Goal: Information Seeking & Learning: Learn about a topic

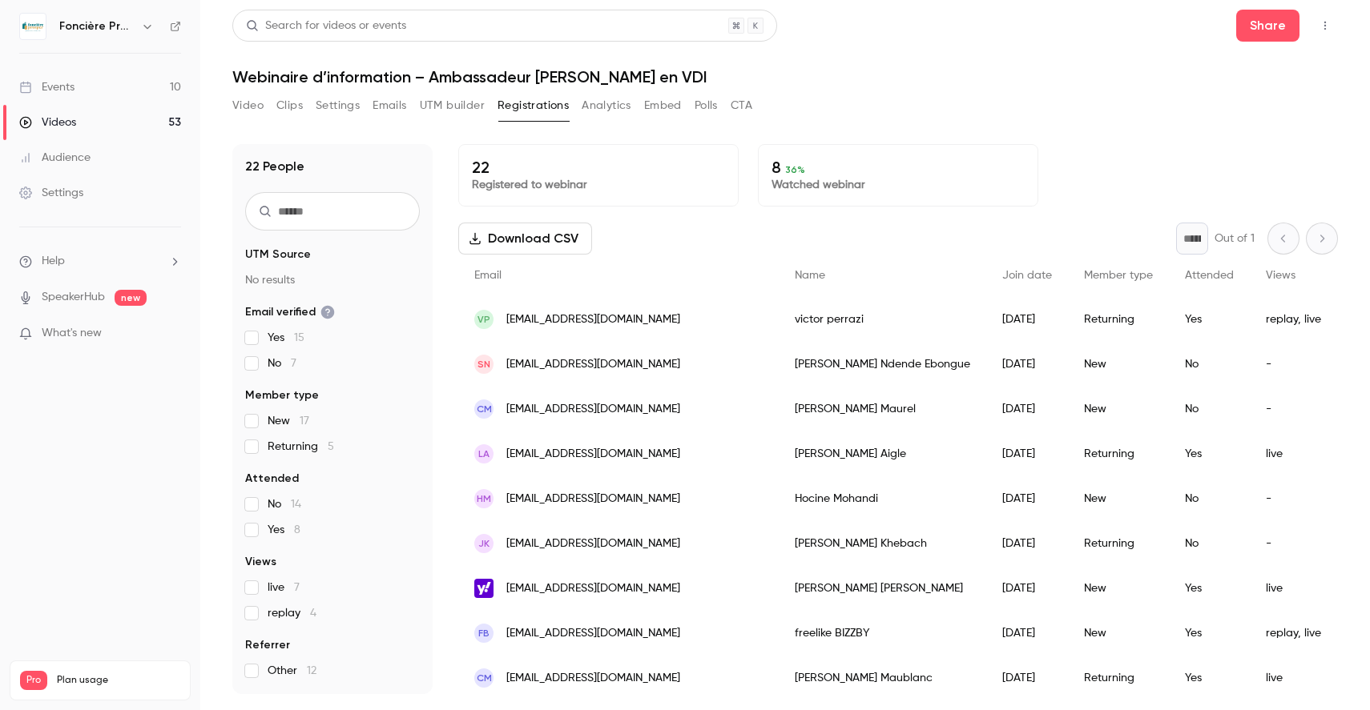
click at [91, 91] on link "Events 10" at bounding box center [100, 87] width 200 height 35
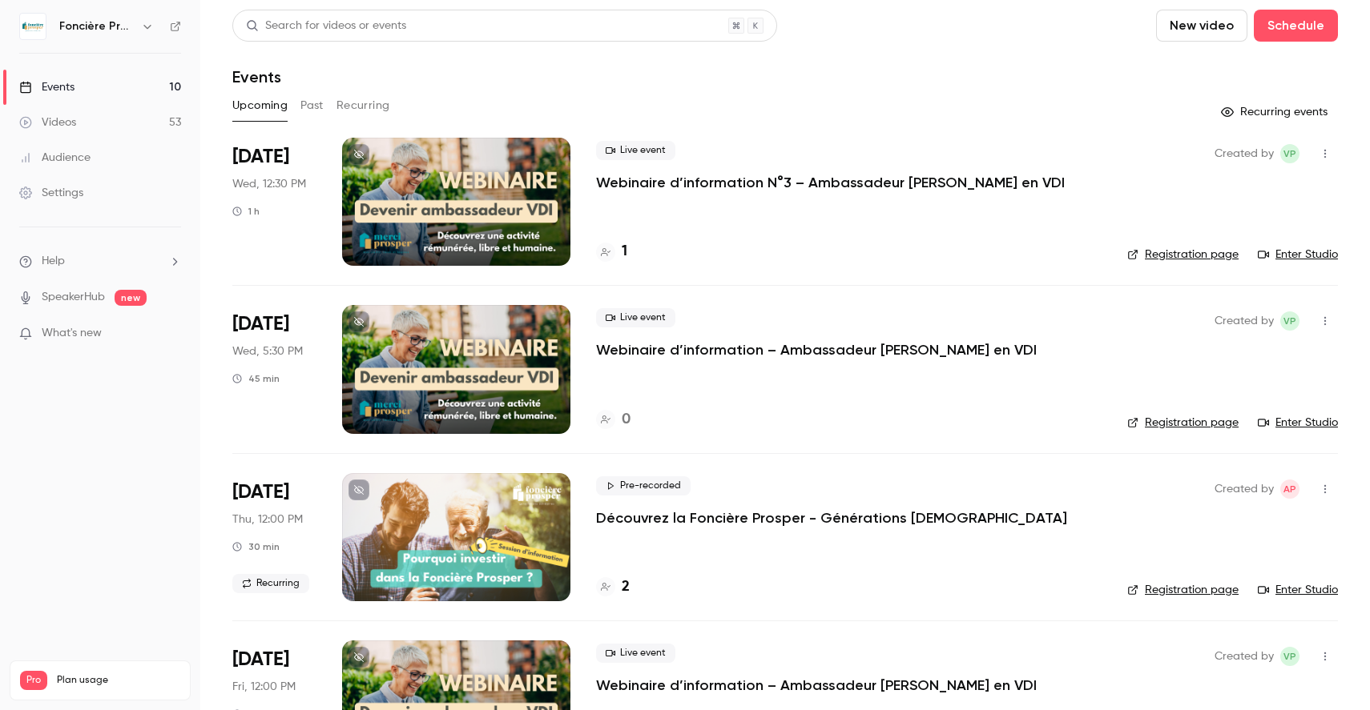
click at [317, 104] on button "Past" at bounding box center [311, 106] width 23 height 26
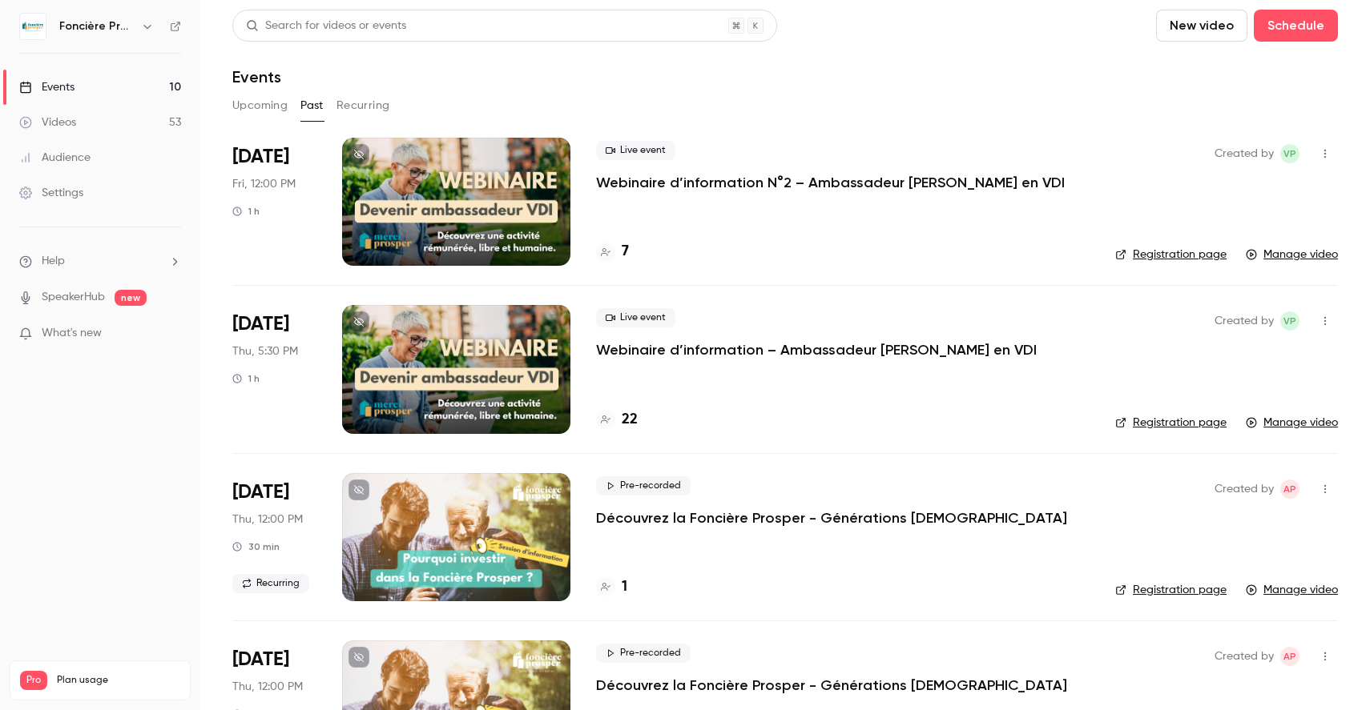
click at [786, 187] on p "Webinaire d’information N°2 – Ambassadeur [PERSON_NAME] en VDI" at bounding box center [830, 182] width 469 height 19
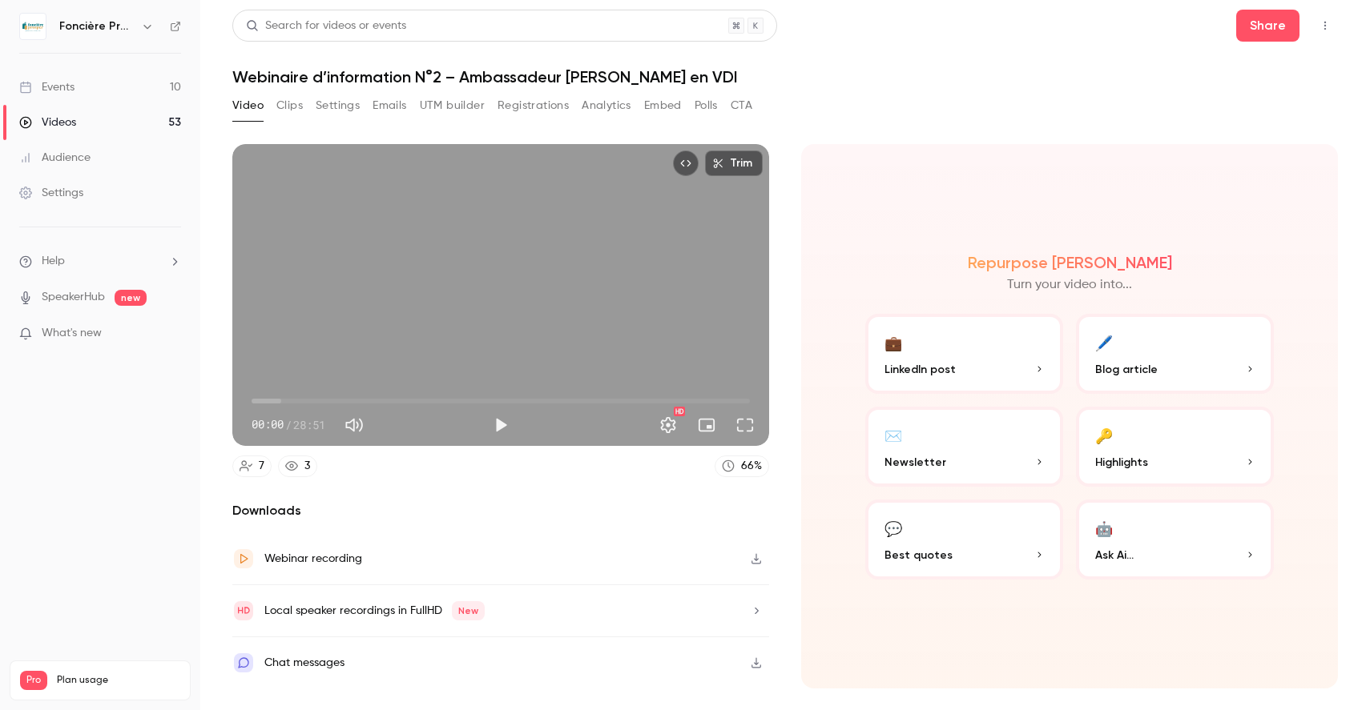
click at [607, 108] on button "Analytics" at bounding box center [607, 106] width 50 height 26
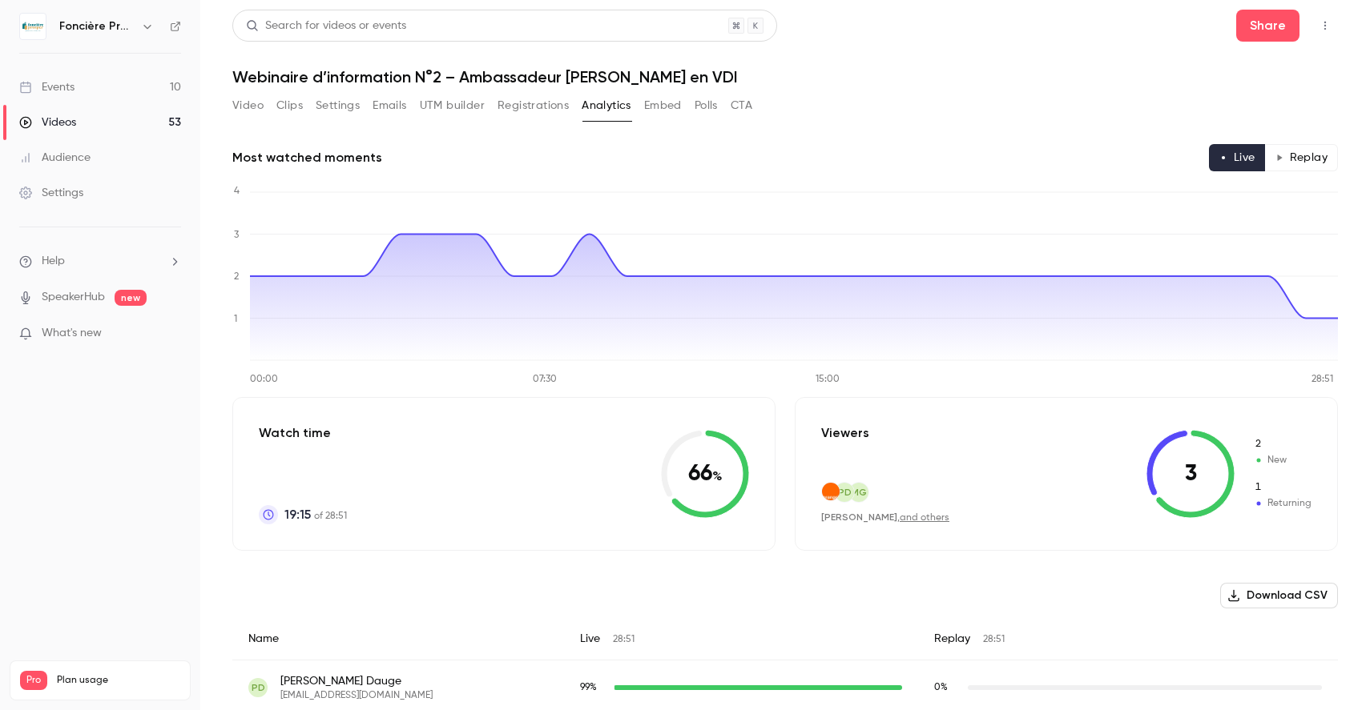
scroll to position [1, 0]
click at [1310, 159] on button "Replay" at bounding box center [1301, 156] width 73 height 27
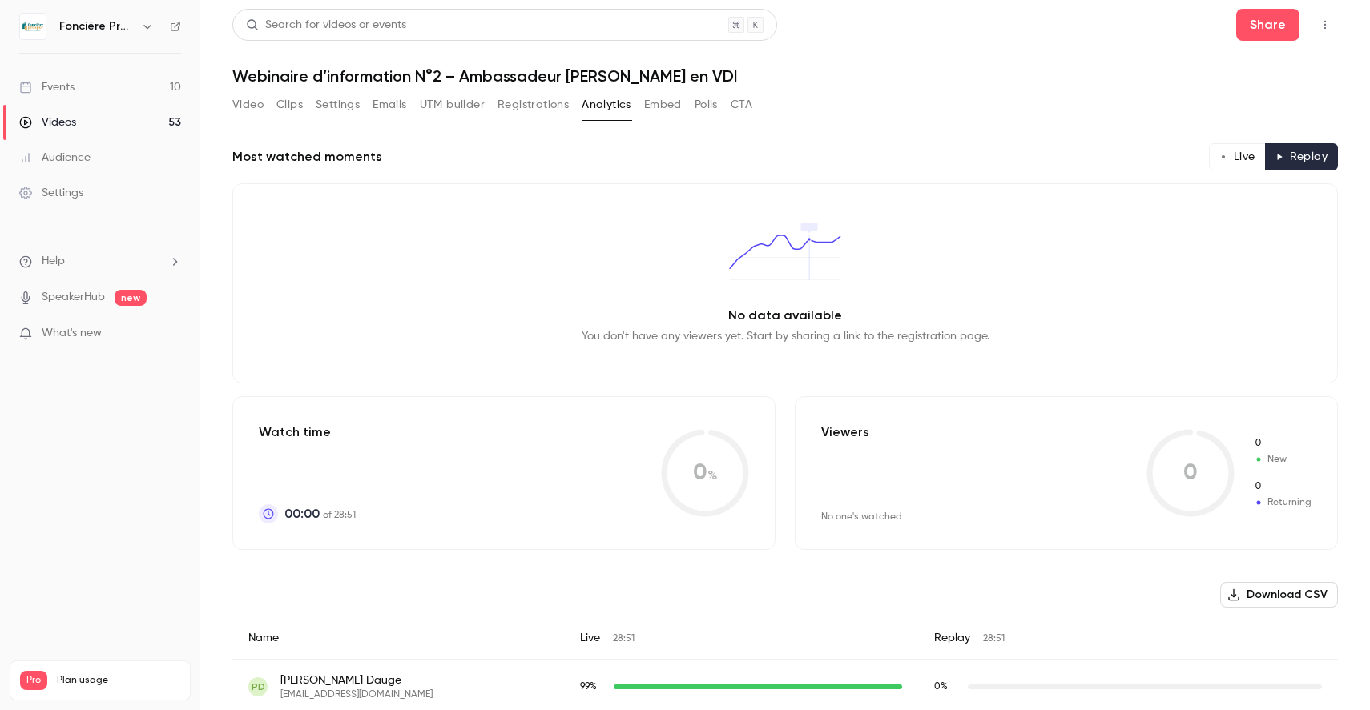
click at [1242, 158] on button "Live" at bounding box center [1237, 156] width 57 height 27
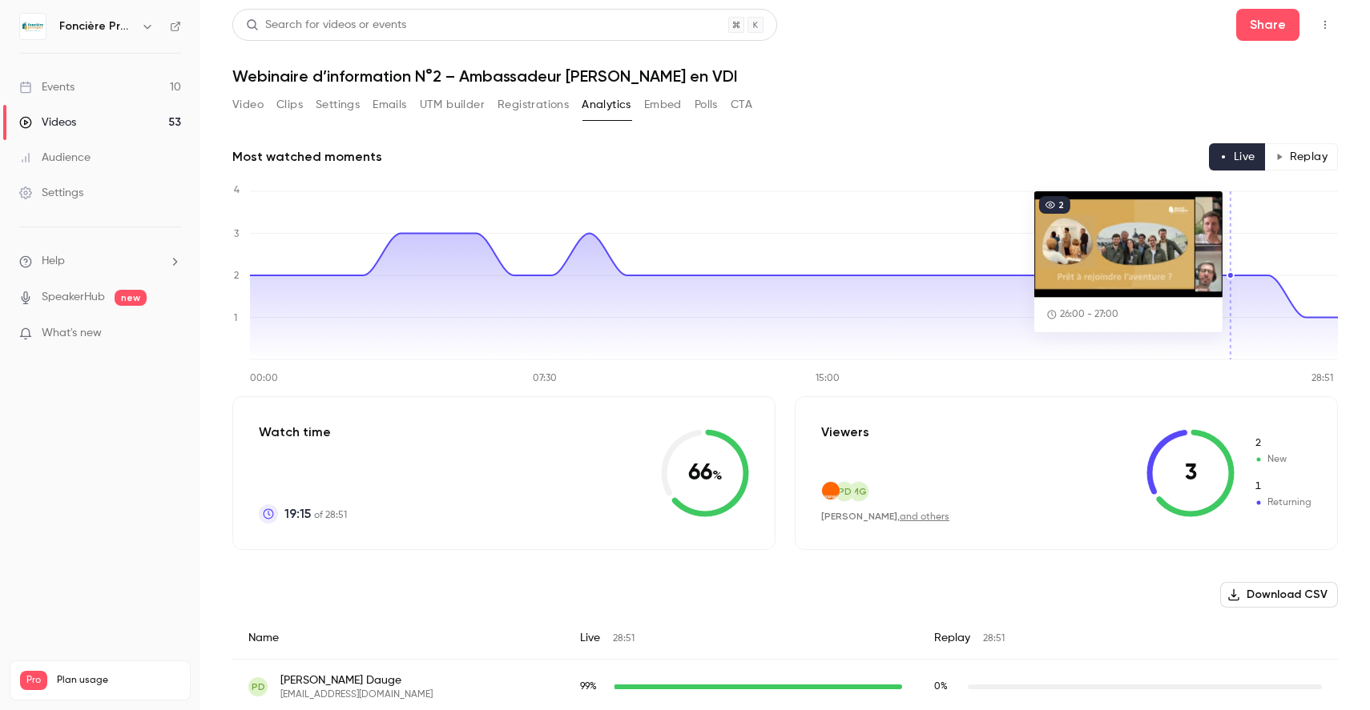
click at [1245, 247] on icon "00:00 07:30 15:00 28:51 0 1 2 3 4" at bounding box center [784, 283] width 1105 height 200
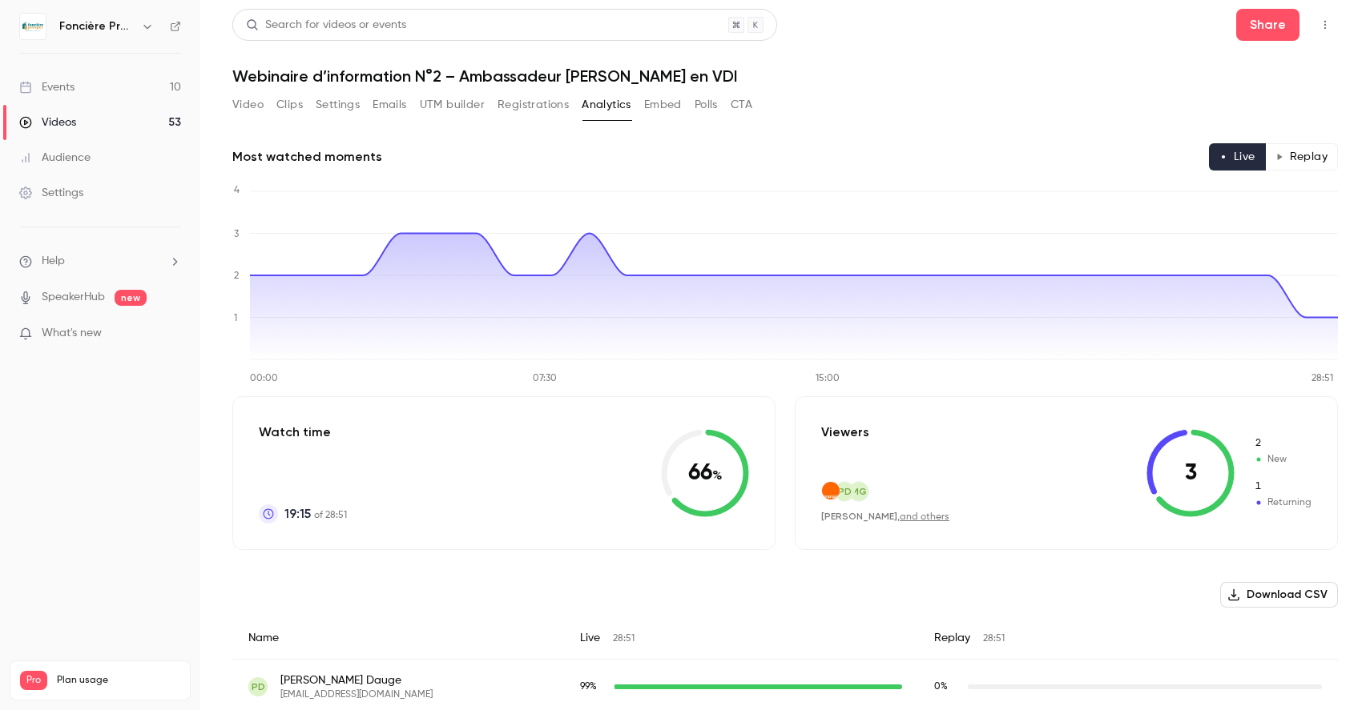
click at [1306, 158] on button "Replay" at bounding box center [1301, 156] width 73 height 27
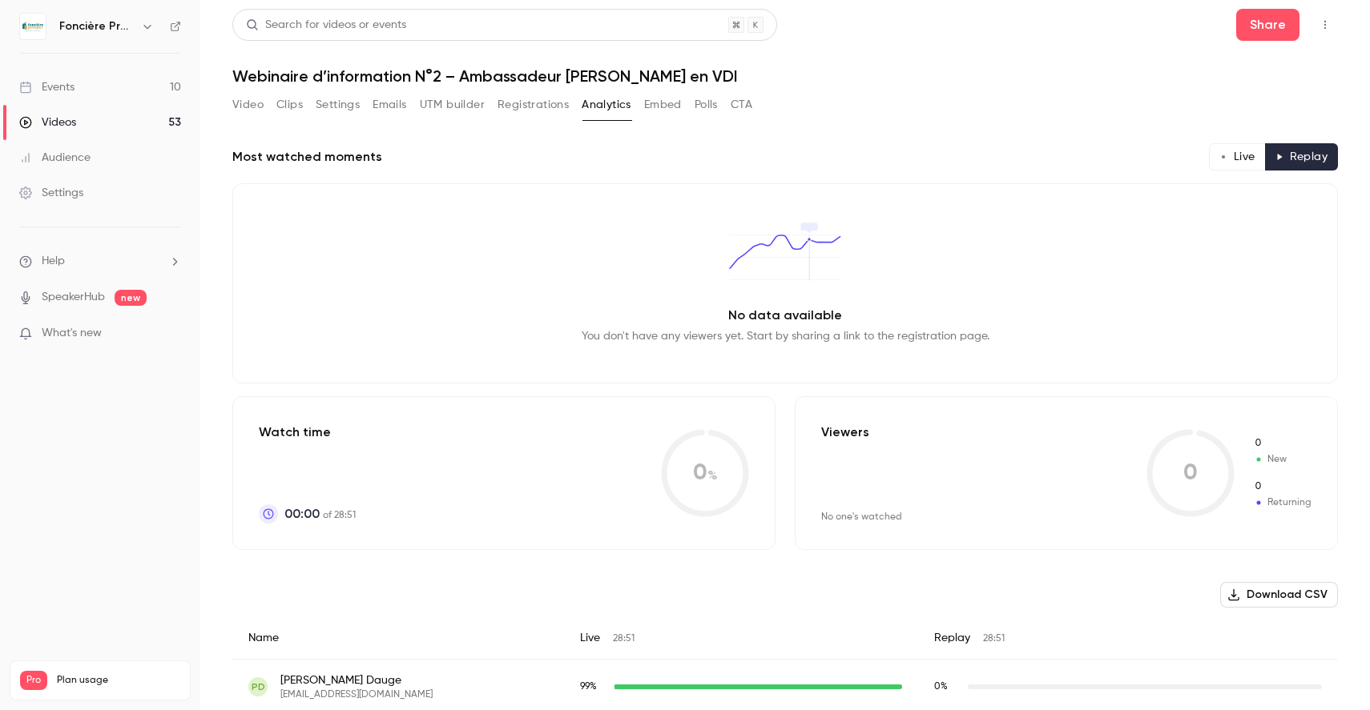
click at [247, 103] on button "Video" at bounding box center [247, 105] width 31 height 26
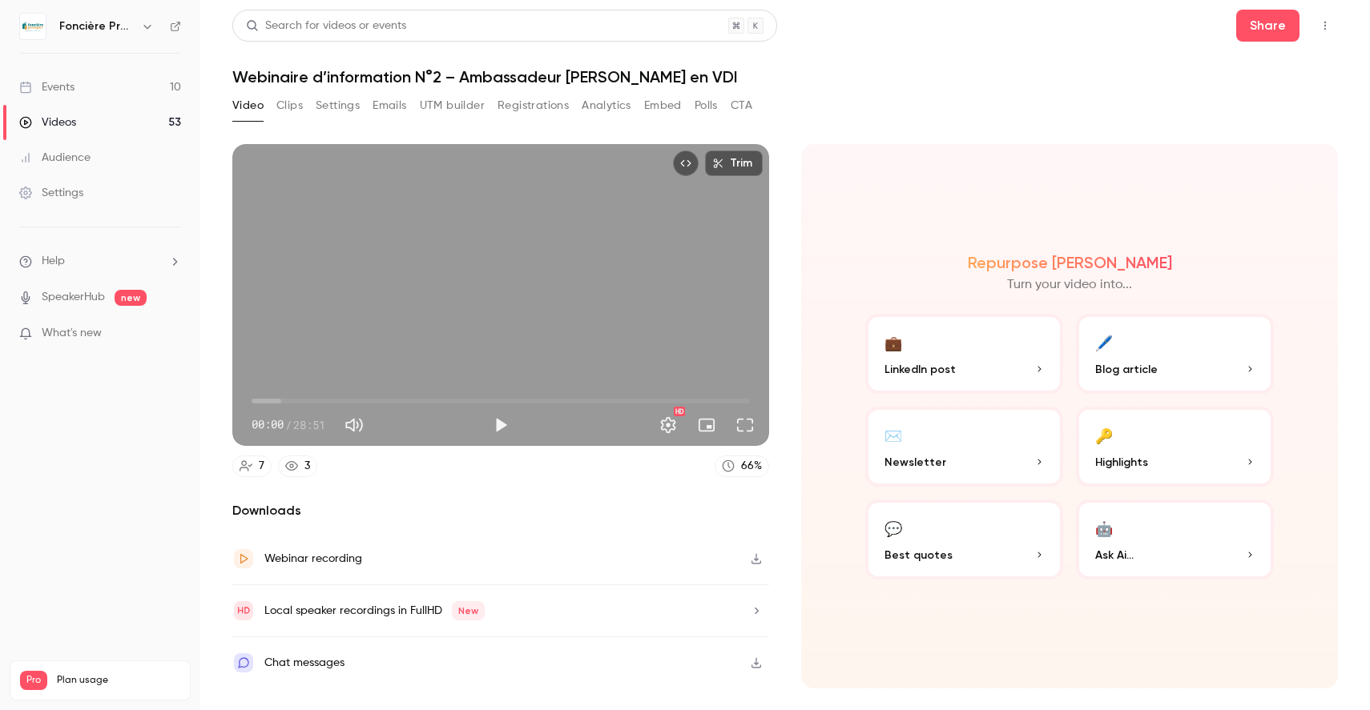
click at [326, 661] on div "Chat messages" at bounding box center [304, 663] width 80 height 19
click at [74, 87] on div "Events" at bounding box center [46, 87] width 55 height 16
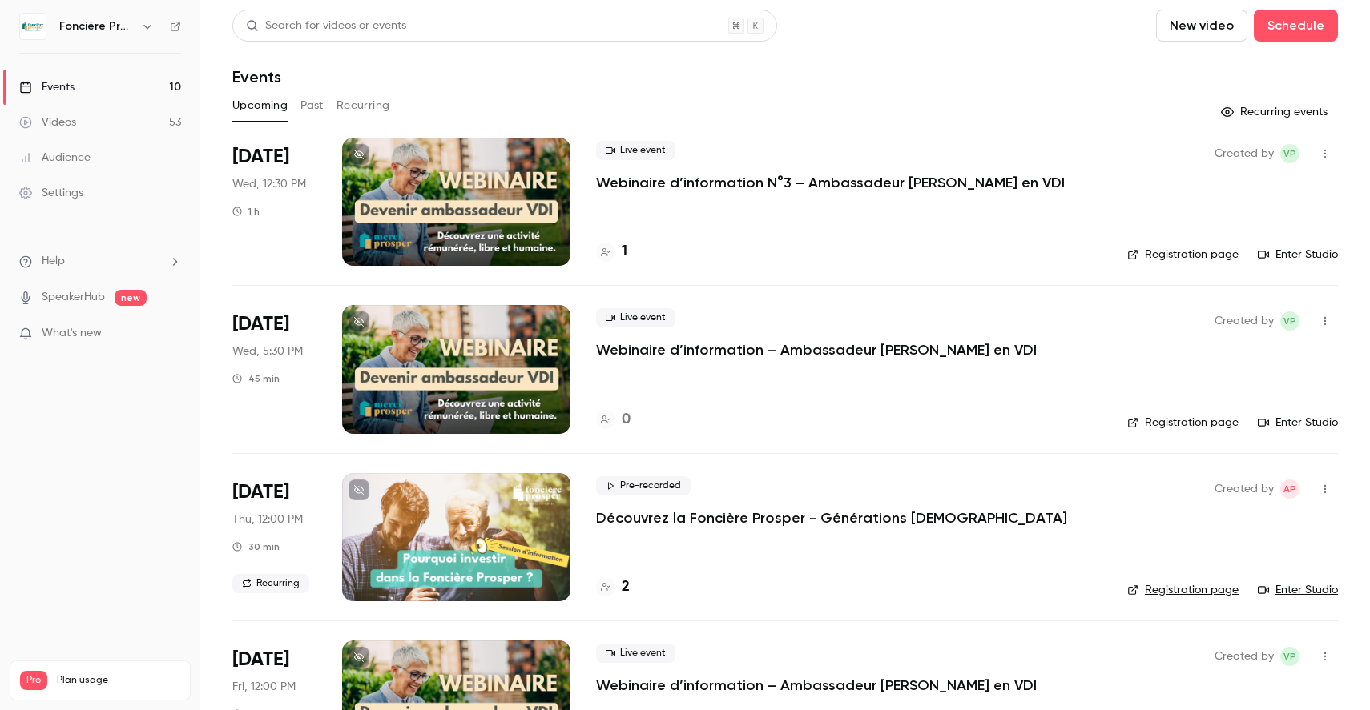
click at [315, 103] on button "Past" at bounding box center [311, 106] width 23 height 26
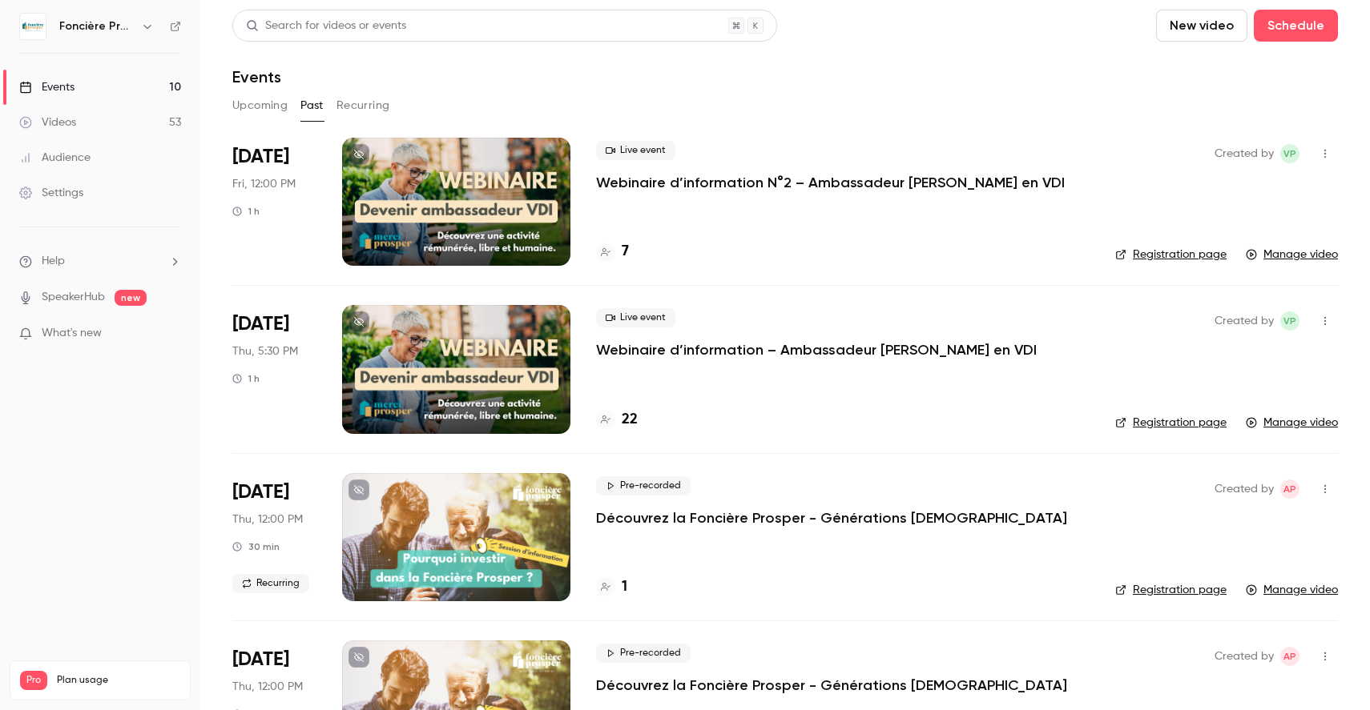
click at [789, 348] on p "Webinaire d’information – Ambassadeur [PERSON_NAME] en VDI" at bounding box center [816, 349] width 441 height 19
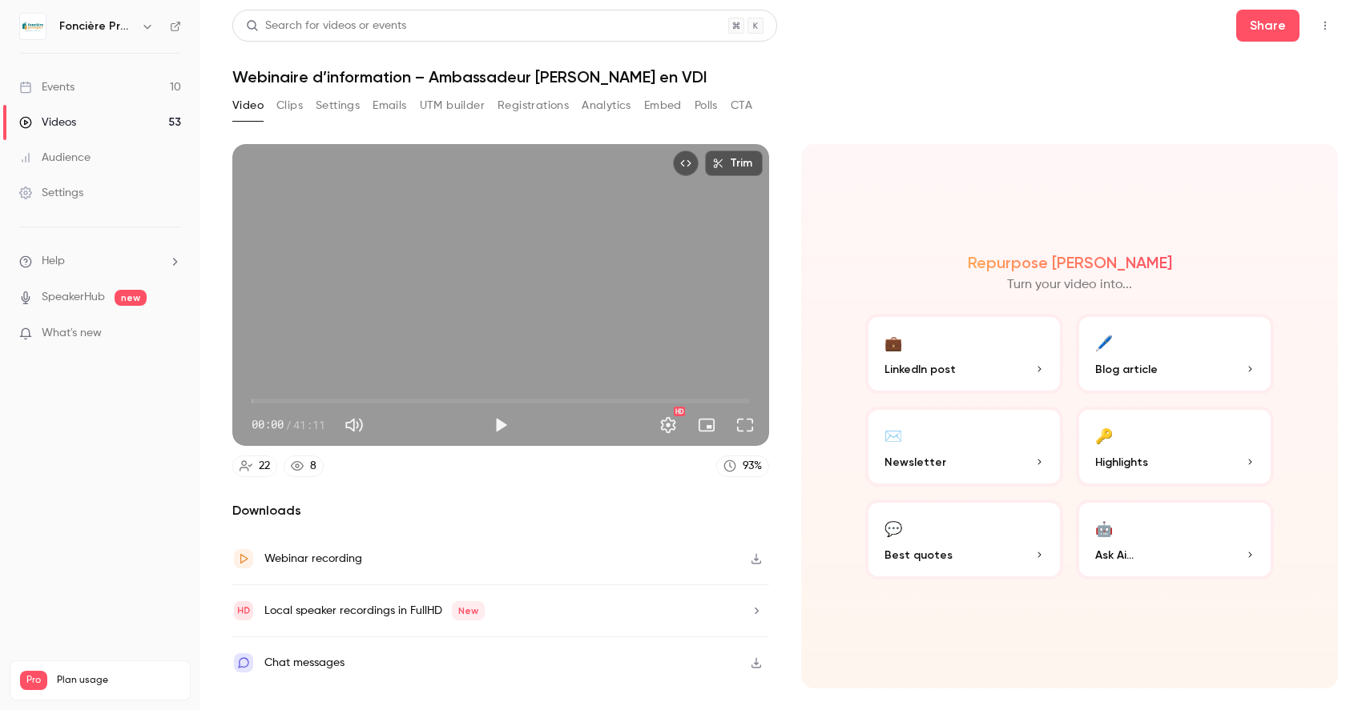
click at [1236, 369] on p "Blog article" at bounding box center [1174, 369] width 159 height 17
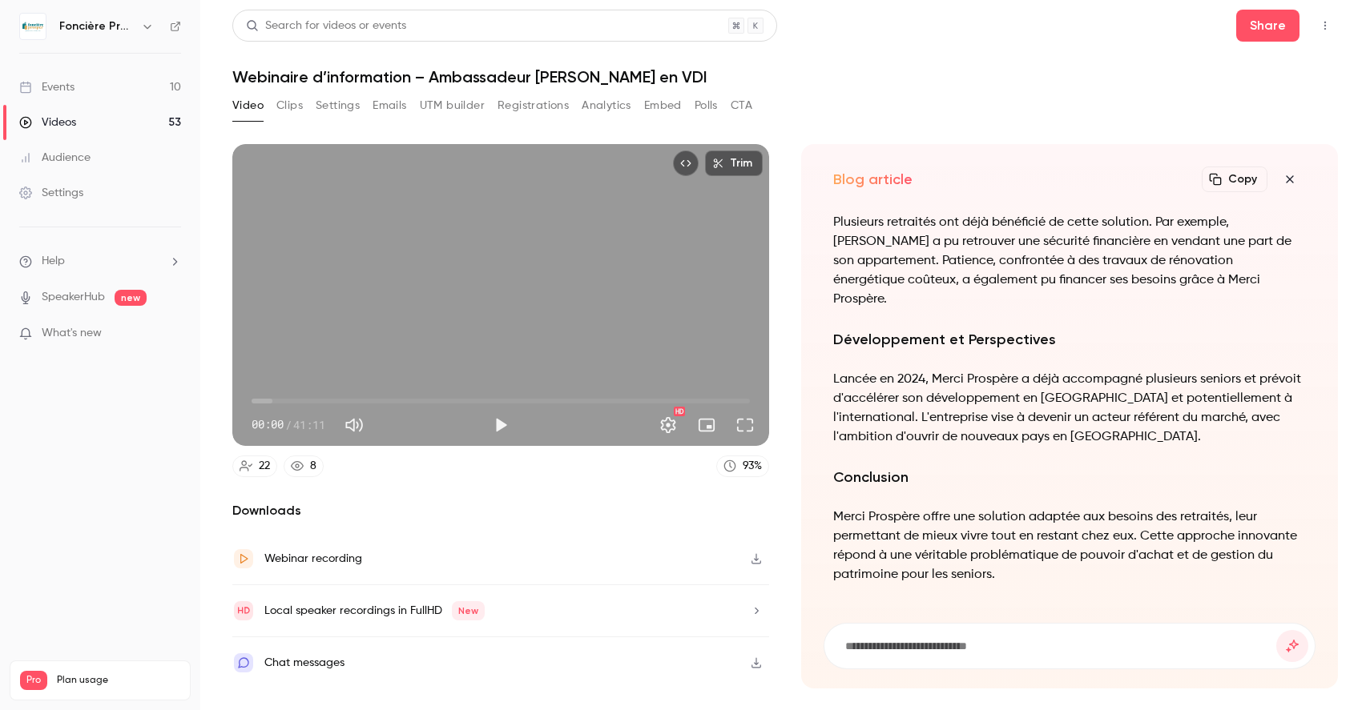
scroll to position [-703, 0]
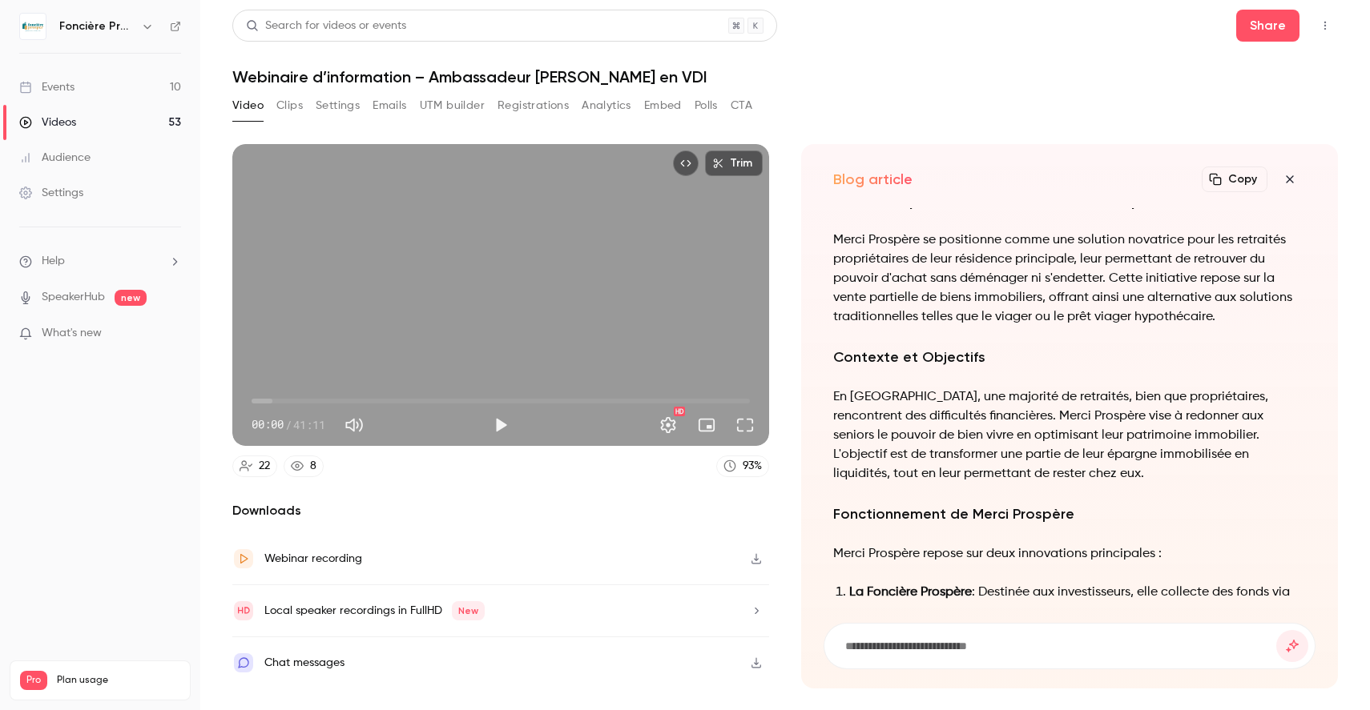
click at [1292, 176] on icon "button" at bounding box center [1289, 178] width 7 height 7
